Goal: Task Accomplishment & Management: Manage account settings

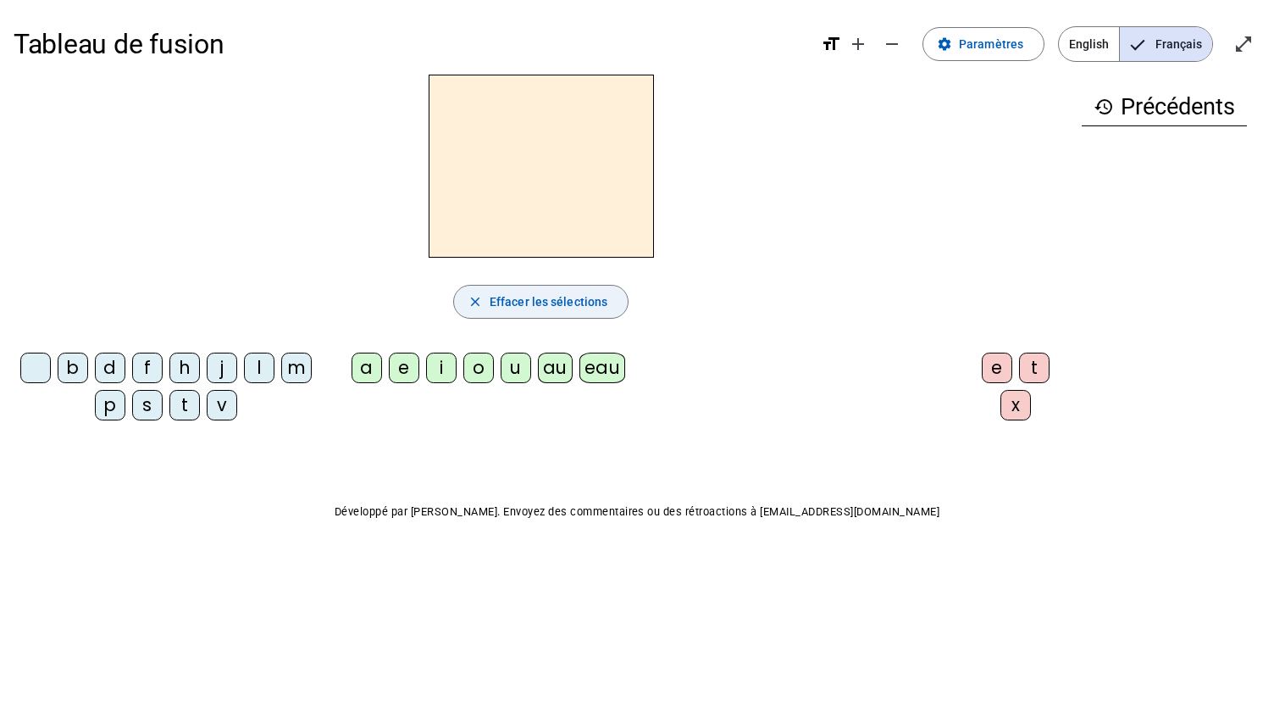
click at [543, 307] on span "Effacer les sélections" at bounding box center [549, 301] width 118 height 20
click at [490, 299] on span "Effacer les sélections" at bounding box center [549, 301] width 118 height 20
click at [963, 49] on span at bounding box center [984, 44] width 120 height 41
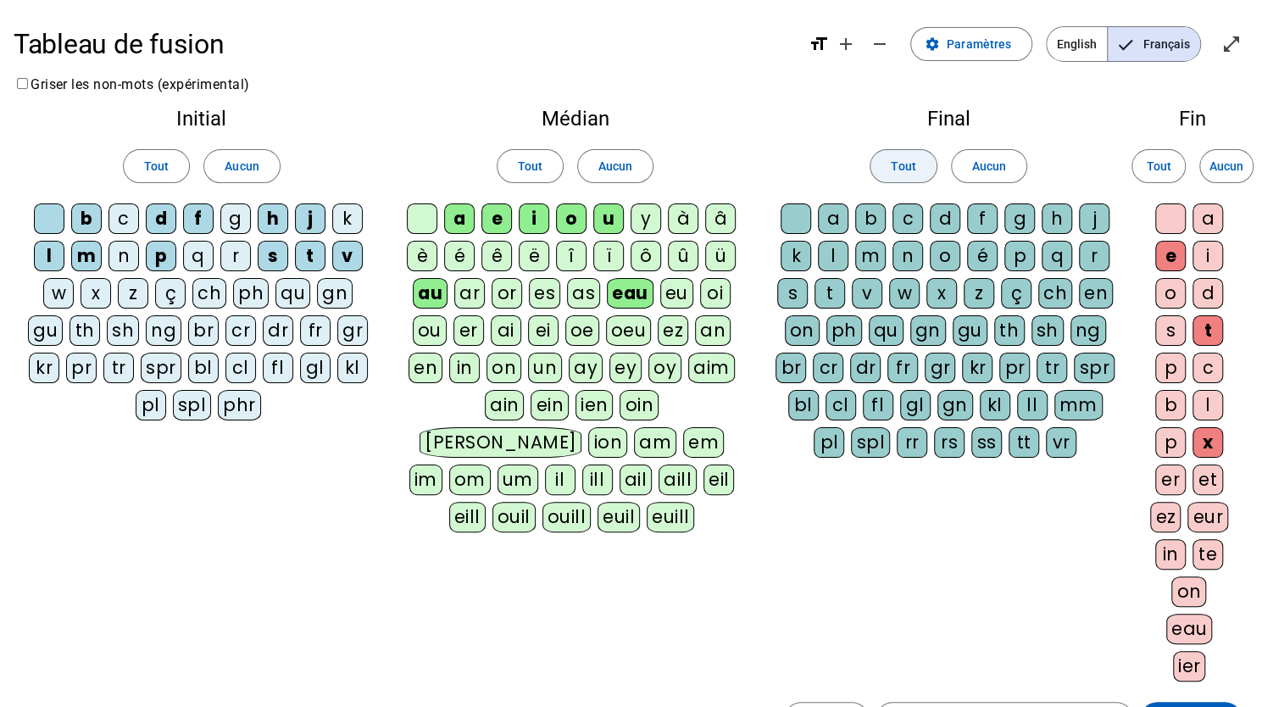
click at [893, 172] on span "Tout" at bounding box center [903, 166] width 25 height 20
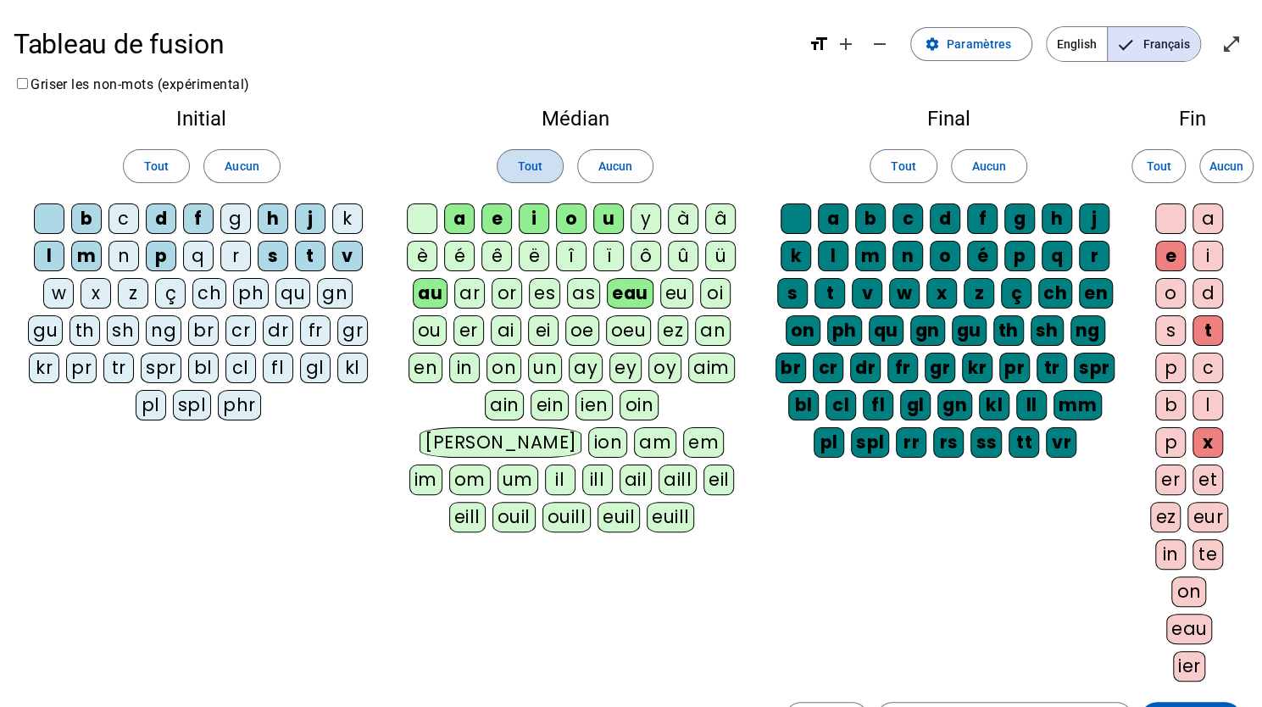
click at [529, 167] on span "Tout" at bounding box center [530, 166] width 25 height 20
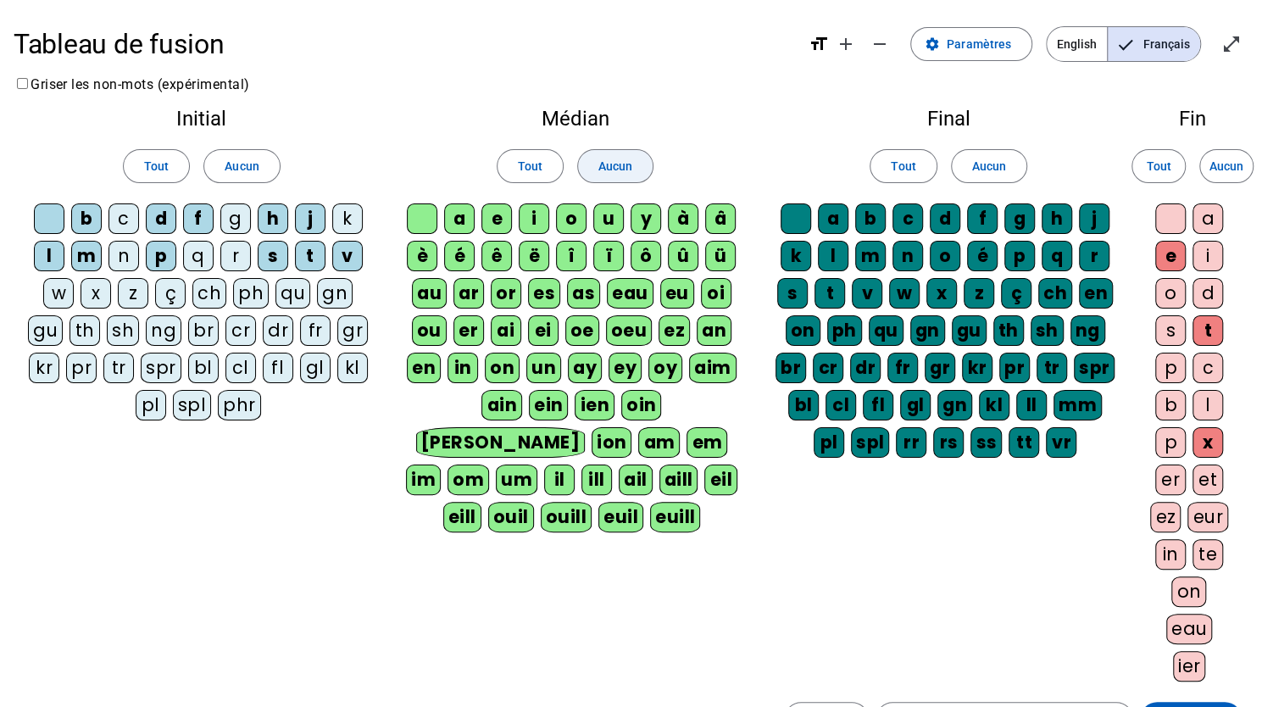
click at [632, 160] on span at bounding box center [615, 166] width 75 height 41
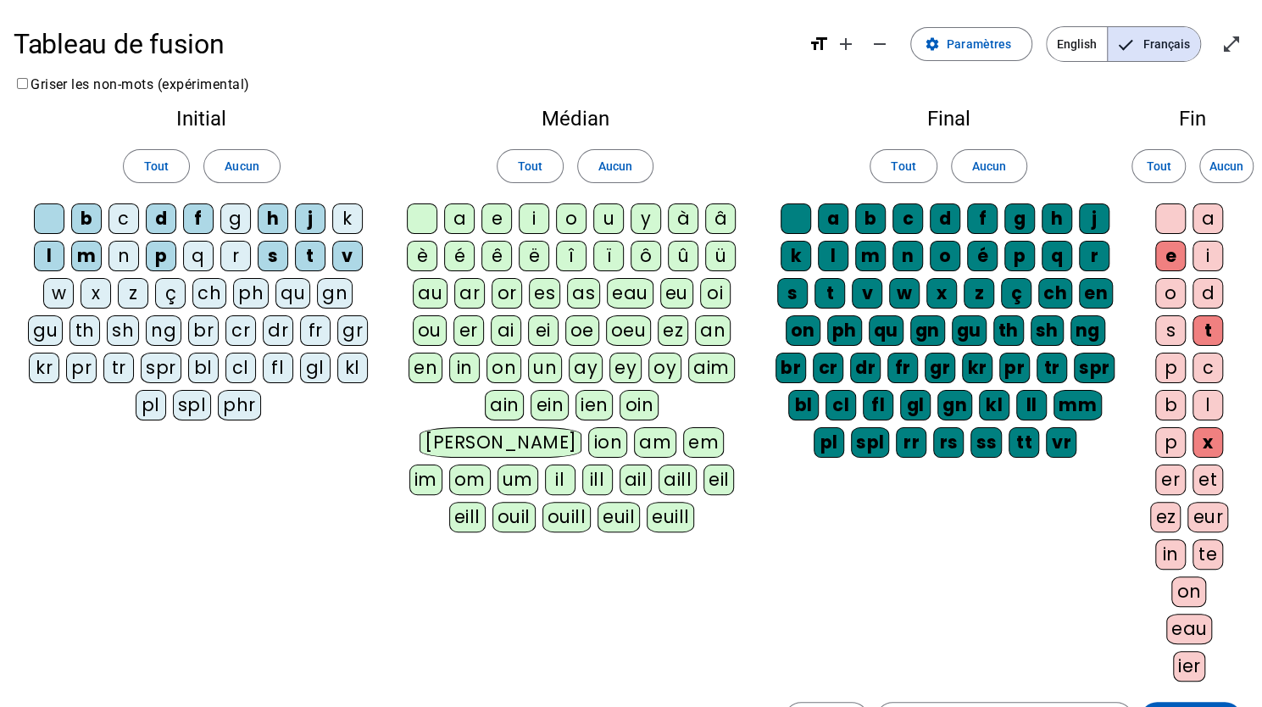
click at [473, 208] on div "a" at bounding box center [459, 218] width 31 height 31
click at [501, 213] on div "e" at bounding box center [496, 218] width 31 height 31
click at [528, 211] on div "i" at bounding box center [534, 218] width 31 height 31
click at [573, 220] on div "o" at bounding box center [571, 218] width 31 height 31
click at [972, 169] on span "Aucun" at bounding box center [989, 166] width 34 height 20
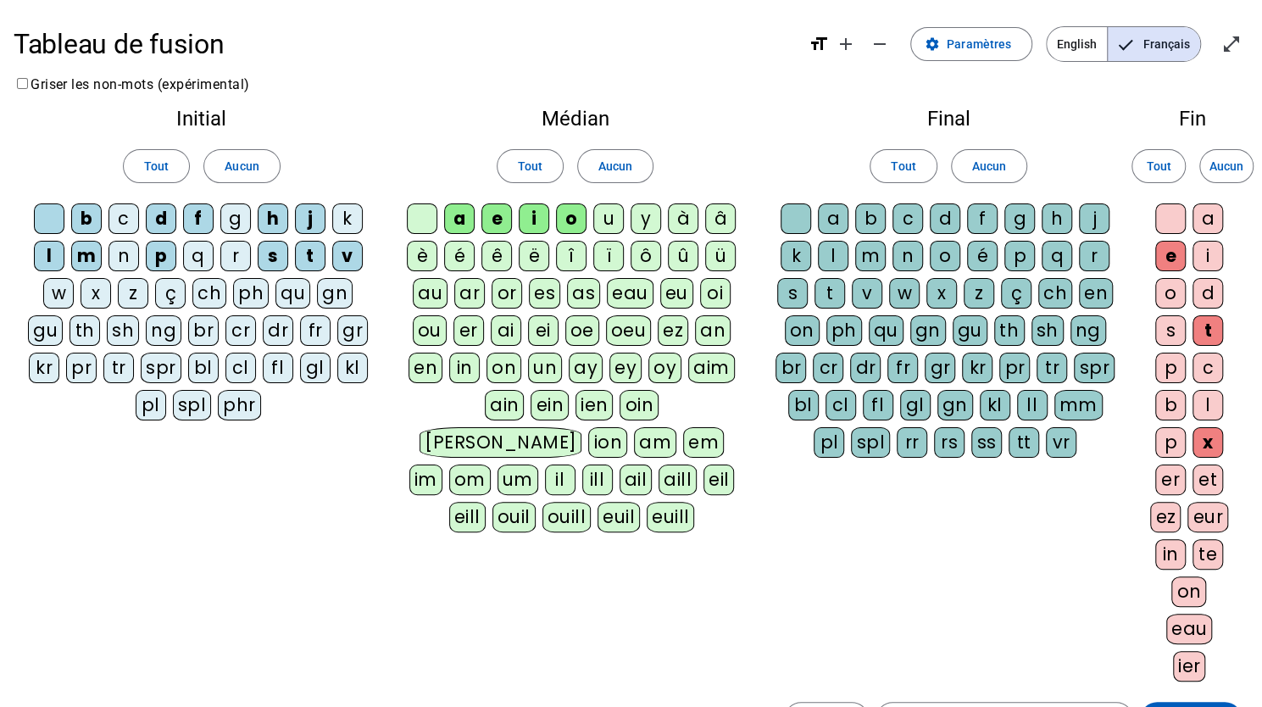
click at [907, 214] on div "c" at bounding box center [907, 218] width 31 height 31
click at [802, 213] on div at bounding box center [795, 218] width 31 height 31
click at [847, 247] on div "l" at bounding box center [833, 256] width 31 height 31
click at [54, 216] on div at bounding box center [49, 218] width 31 height 31
click at [244, 176] on span at bounding box center [241, 166] width 75 height 41
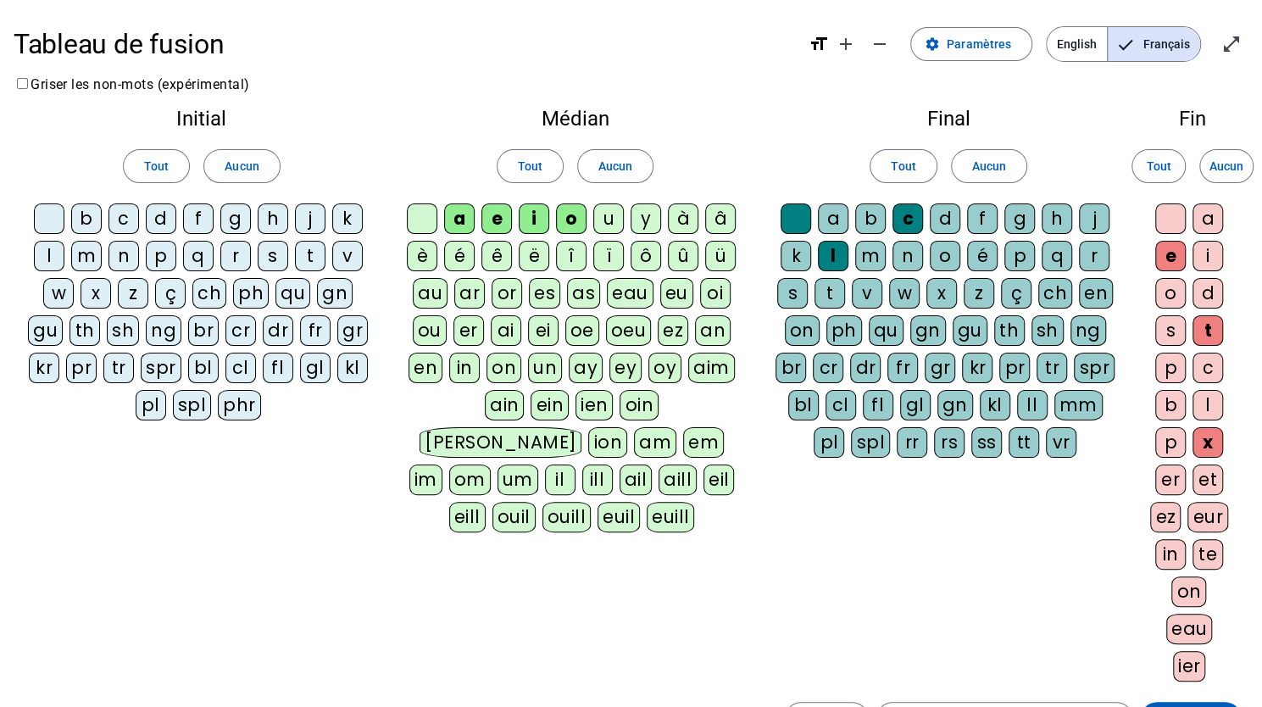
click at [162, 228] on div "d" at bounding box center [161, 218] width 31 height 31
click at [115, 247] on div "n" at bounding box center [123, 256] width 31 height 31
click at [96, 253] on div "m" at bounding box center [86, 256] width 31 height 31
click at [264, 250] on div "s" at bounding box center [273, 256] width 31 height 31
click at [51, 247] on div "l" at bounding box center [49, 256] width 31 height 31
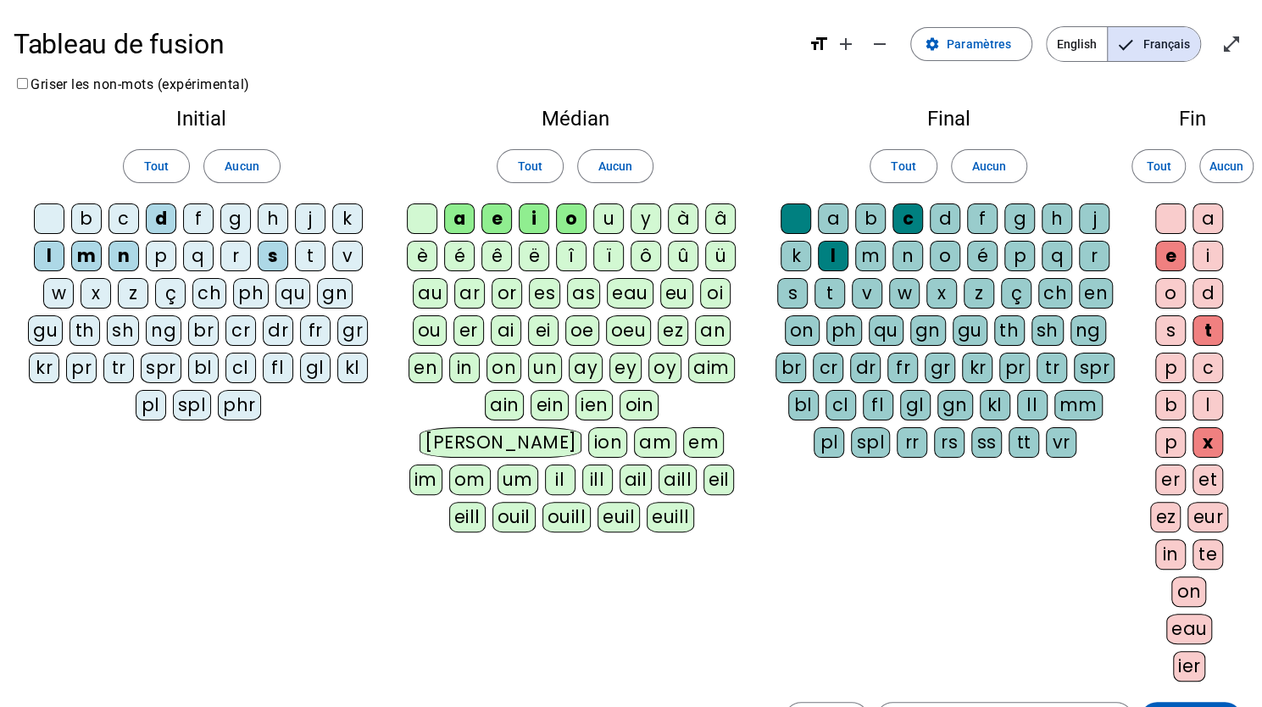
click at [307, 252] on div "t" at bounding box center [310, 256] width 31 height 31
click at [91, 219] on div "b" at bounding box center [86, 218] width 31 height 31
click at [1166, 257] on div "e" at bounding box center [1170, 256] width 31 height 31
click at [1212, 323] on div "t" at bounding box center [1207, 330] width 31 height 31
click at [1210, 436] on div "x" at bounding box center [1207, 442] width 31 height 31
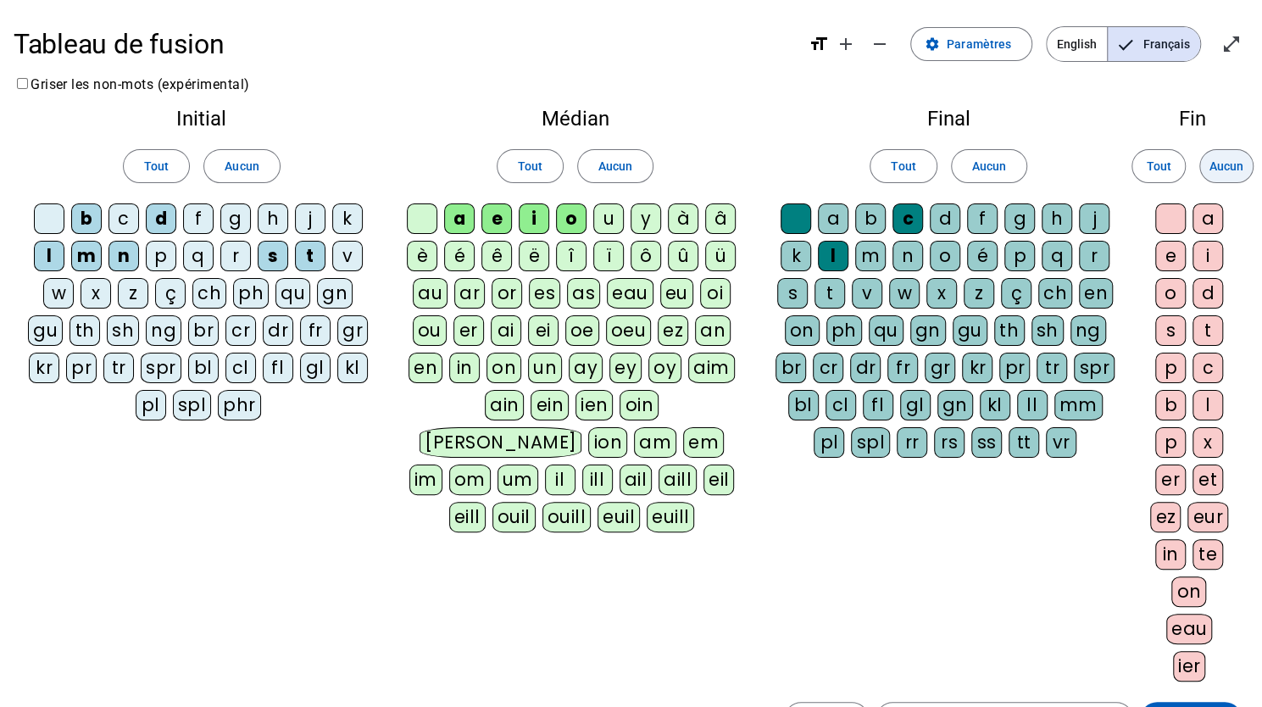
click at [1218, 156] on span "Aucun" at bounding box center [1226, 166] width 34 height 20
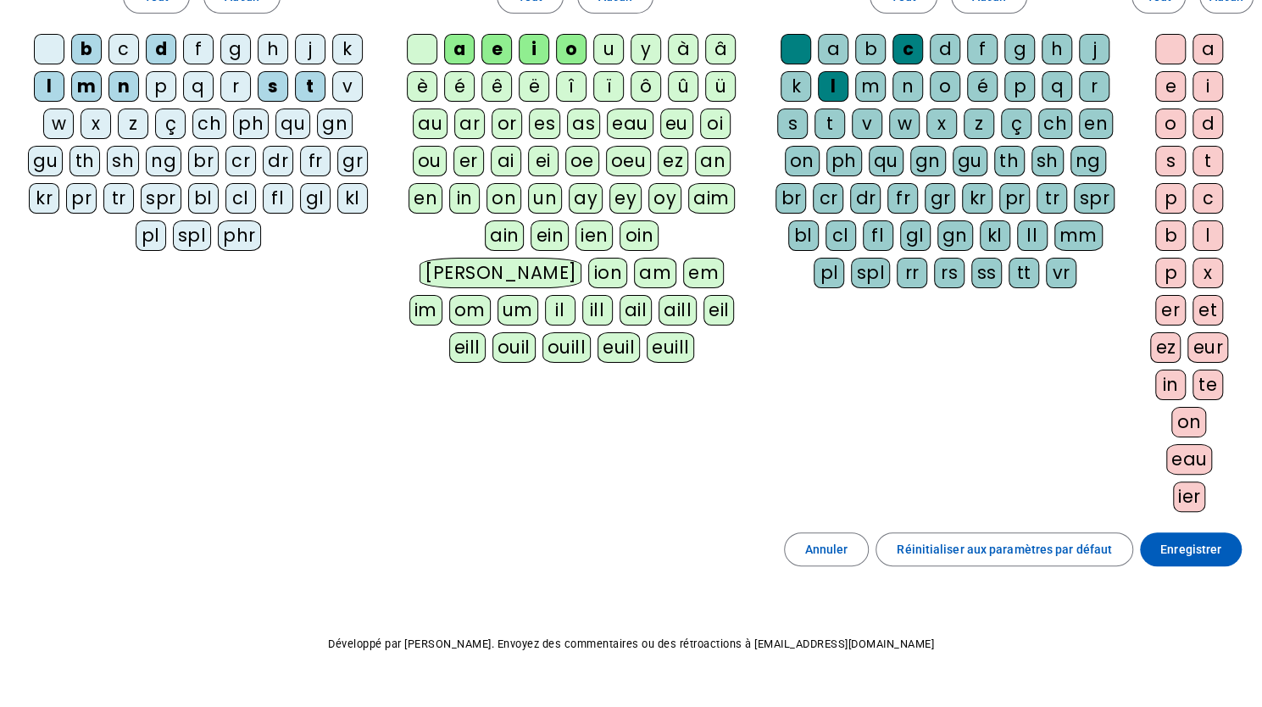
scroll to position [198, 0]
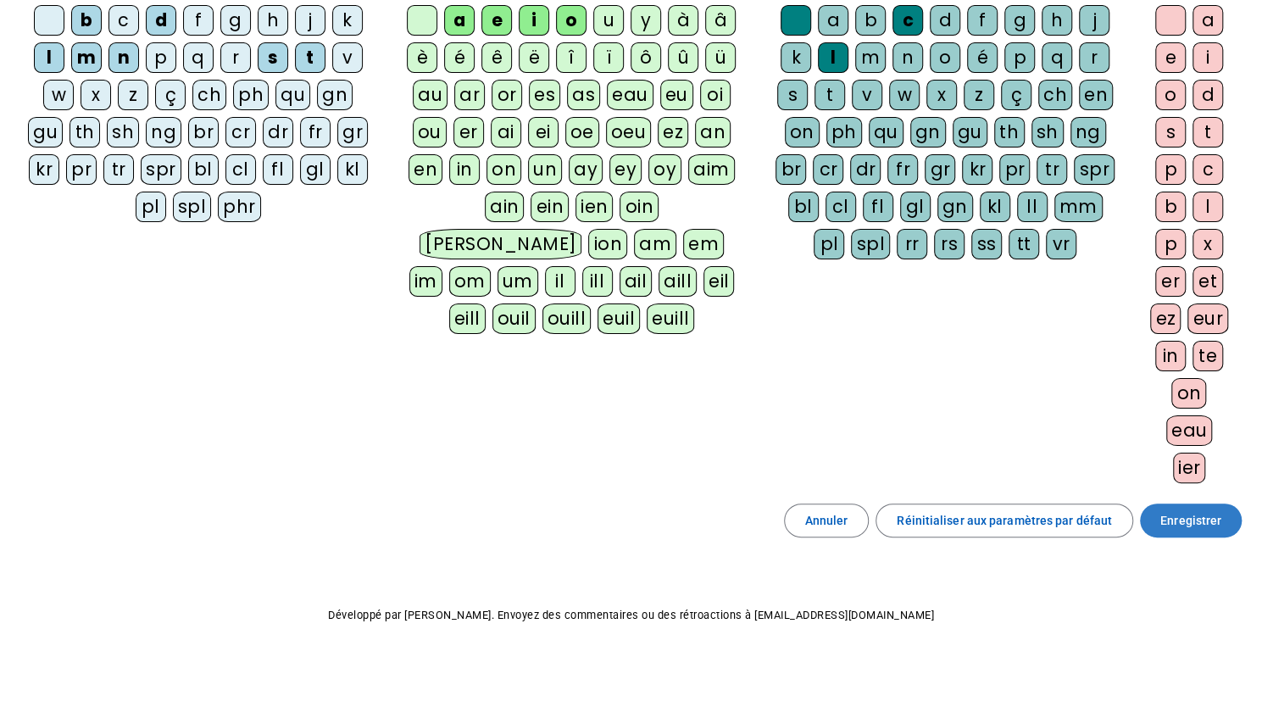
click at [1179, 510] on span "Enregistrer" at bounding box center [1190, 520] width 61 height 20
